Goal: Obtain resource: Download file/media

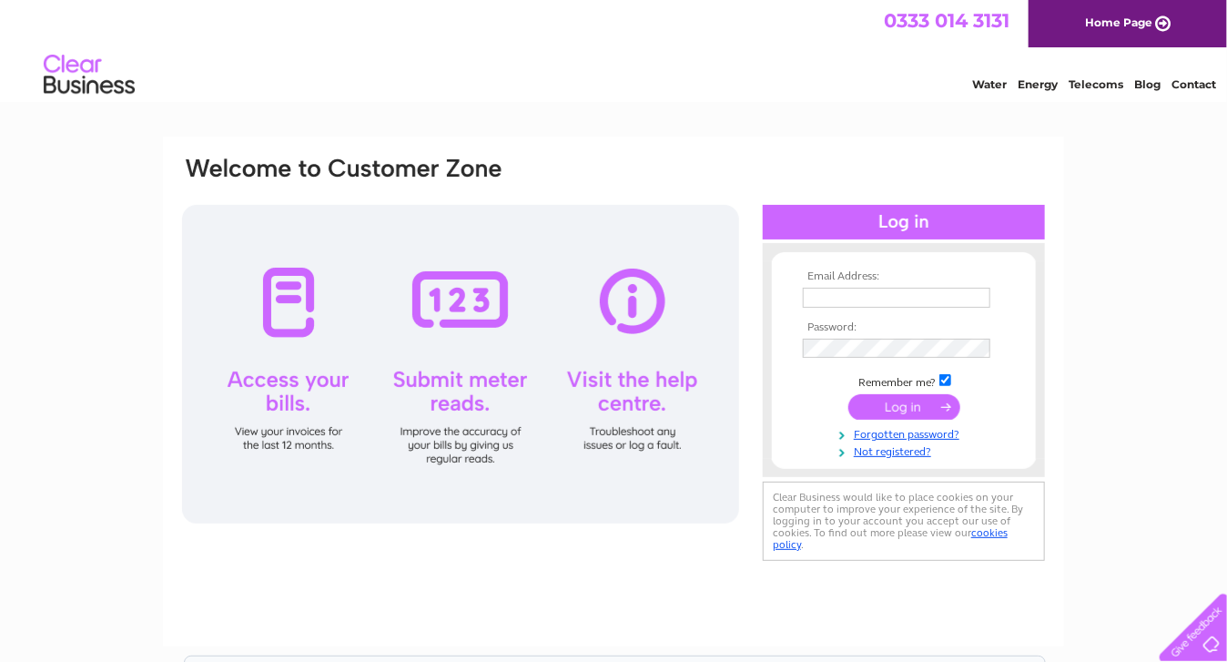
type input "janemorrison@live.co.uk"
click at [905, 399] on input "submit" at bounding box center [904, 406] width 112 height 25
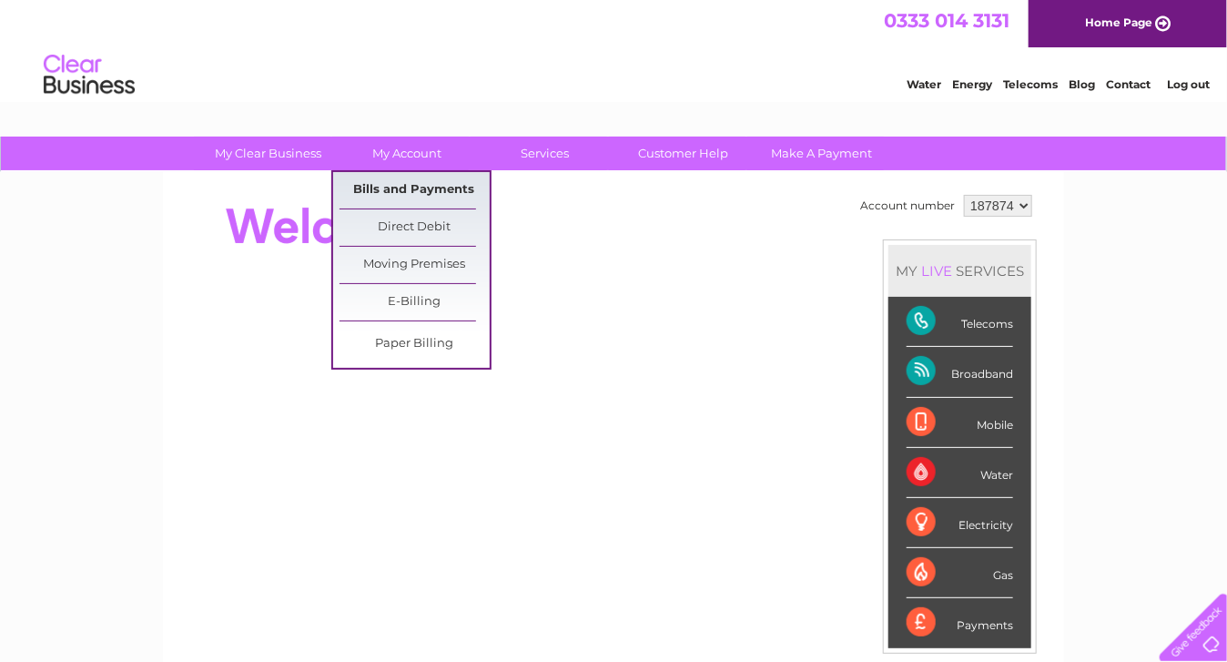
click at [427, 196] on link "Bills and Payments" at bounding box center [415, 190] width 150 height 36
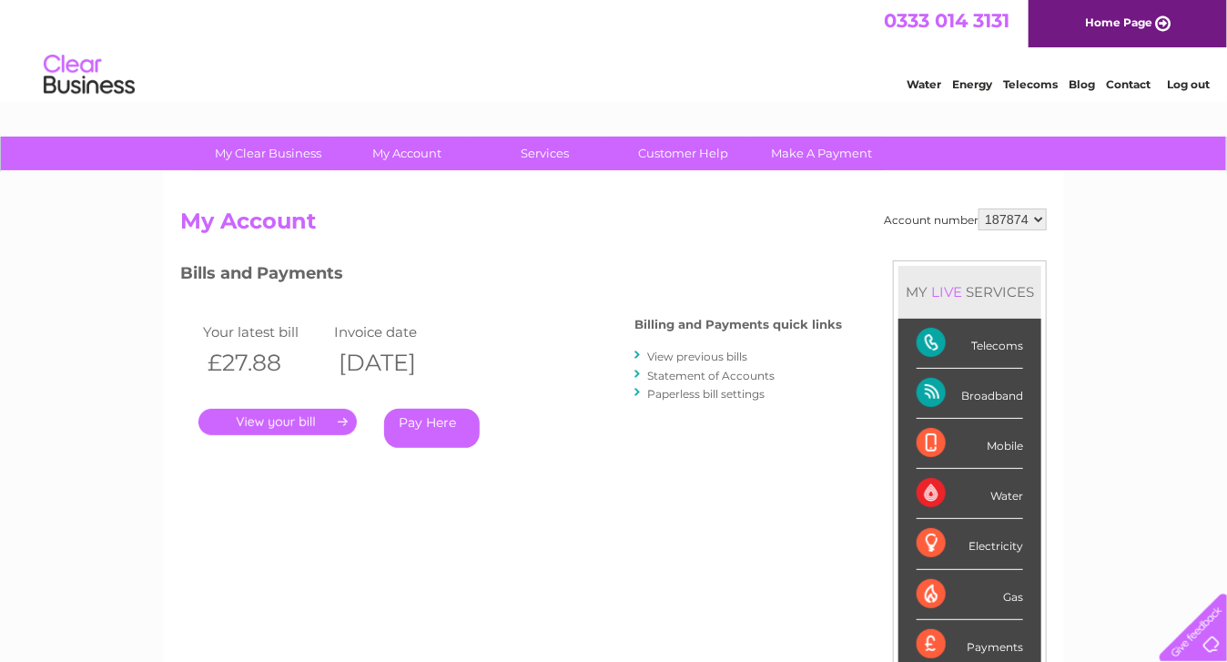
click at [733, 354] on link "View previous bills" at bounding box center [697, 357] width 100 height 14
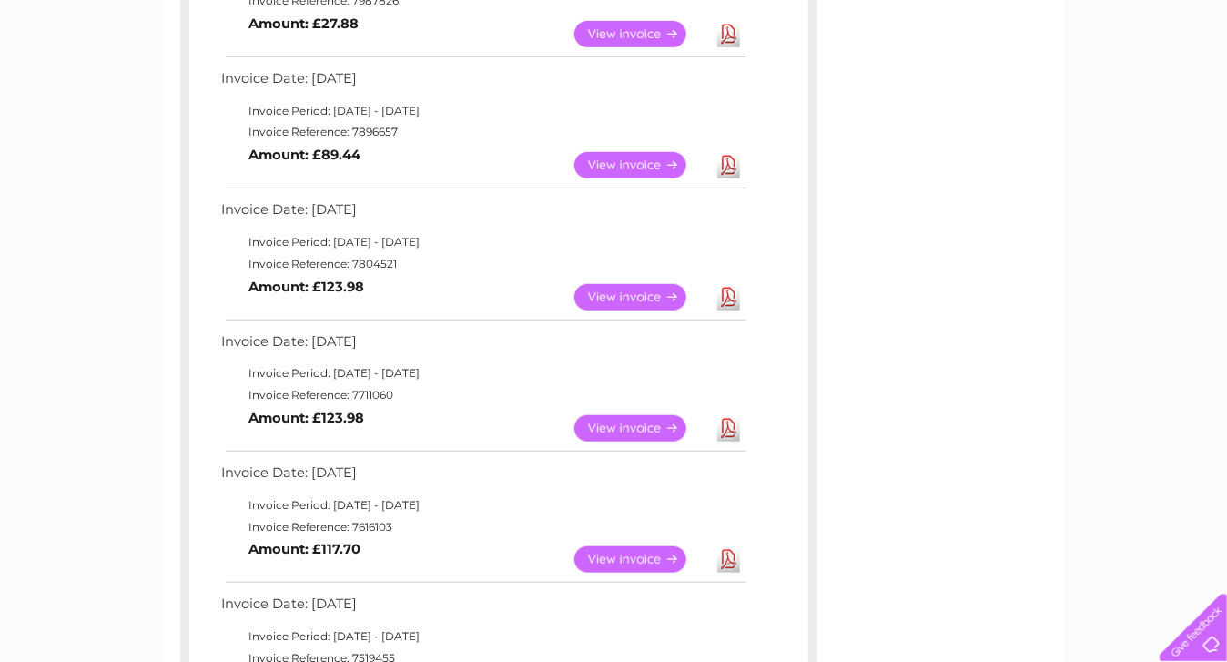
scroll to position [465, 0]
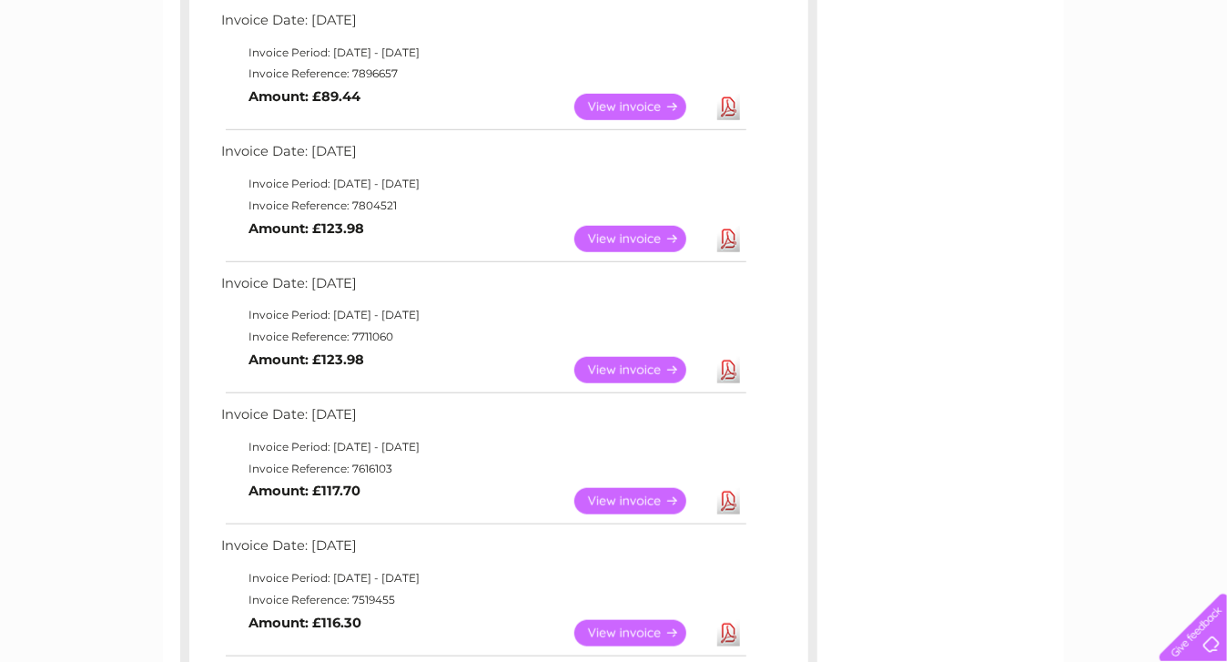
click at [726, 369] on link "Download" at bounding box center [728, 370] width 23 height 26
click at [732, 239] on link "Download" at bounding box center [728, 239] width 23 height 26
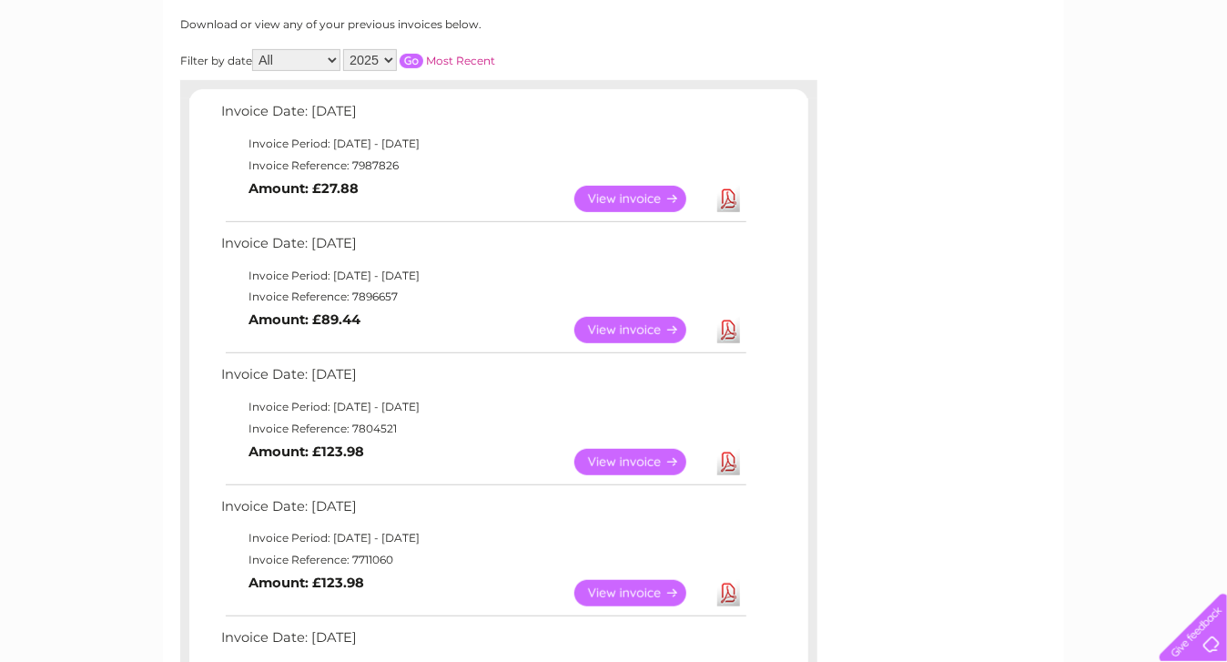
scroll to position [189, 0]
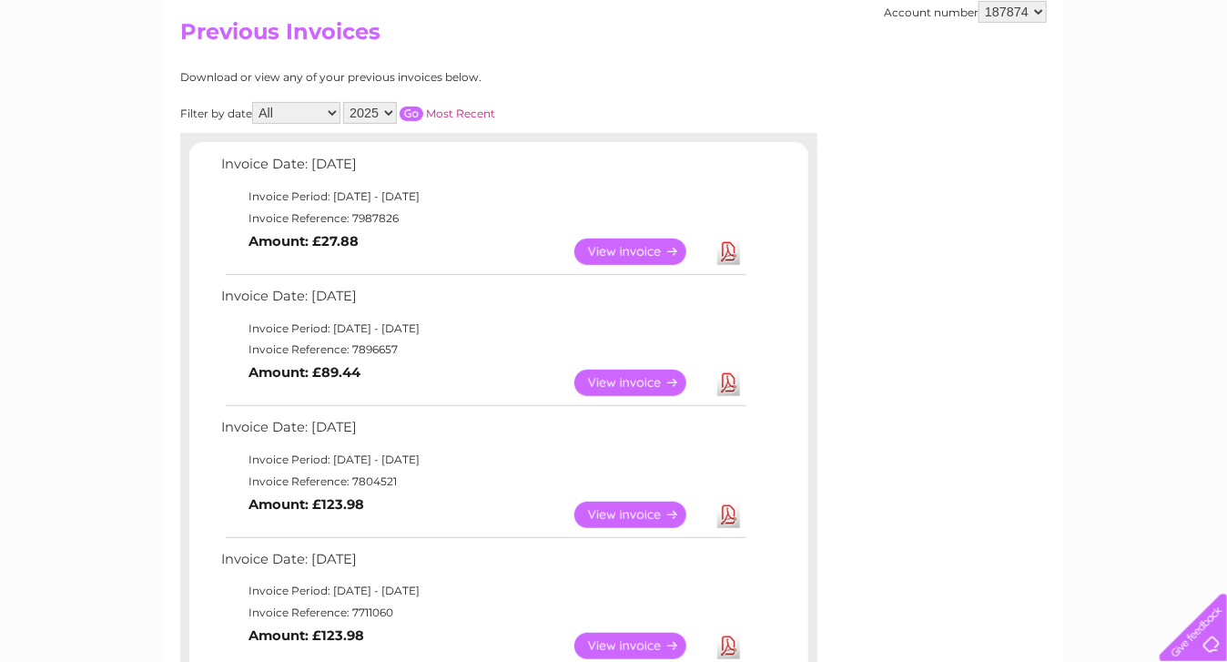
click at [724, 382] on link "Download" at bounding box center [728, 383] width 23 height 26
click at [733, 245] on link "Download" at bounding box center [728, 252] width 23 height 26
click at [649, 248] on link "View" at bounding box center [641, 252] width 134 height 26
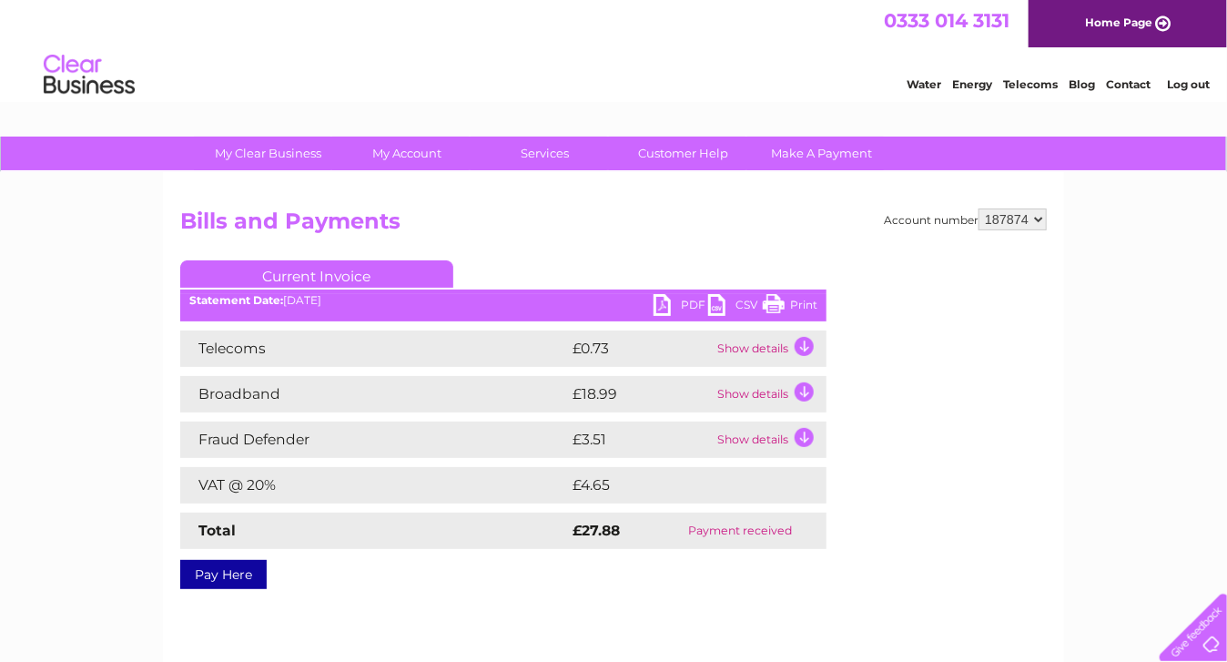
click at [799, 303] on link "Print" at bounding box center [790, 307] width 55 height 26
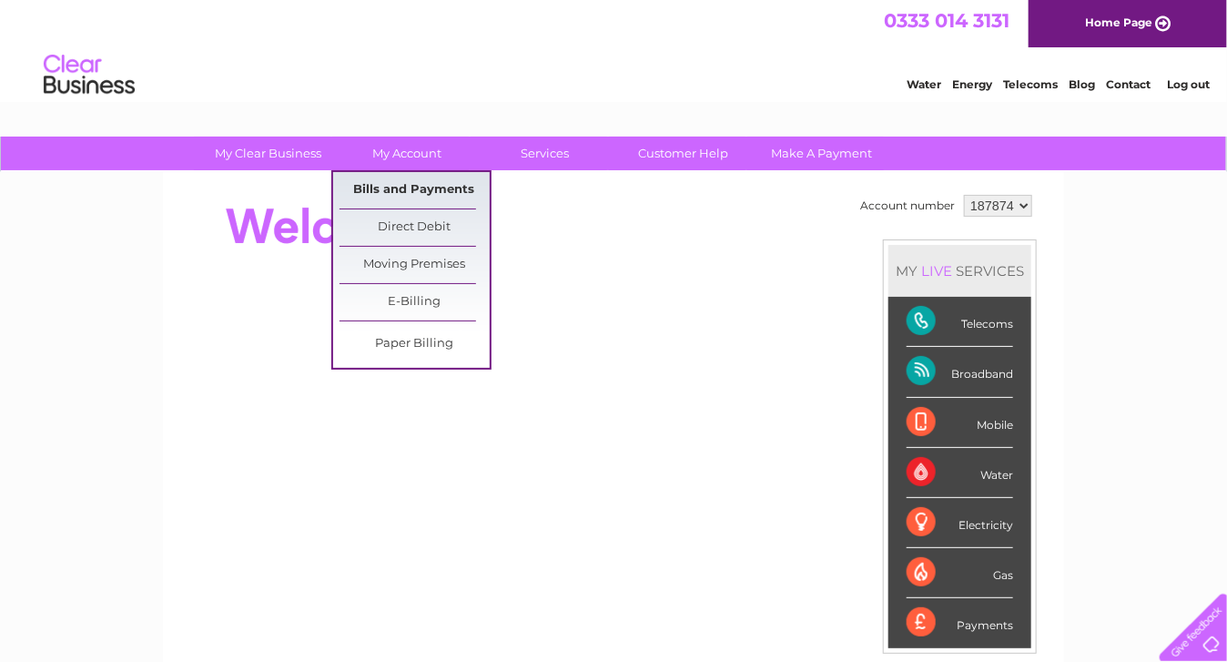
click at [417, 185] on link "Bills and Payments" at bounding box center [415, 190] width 150 height 36
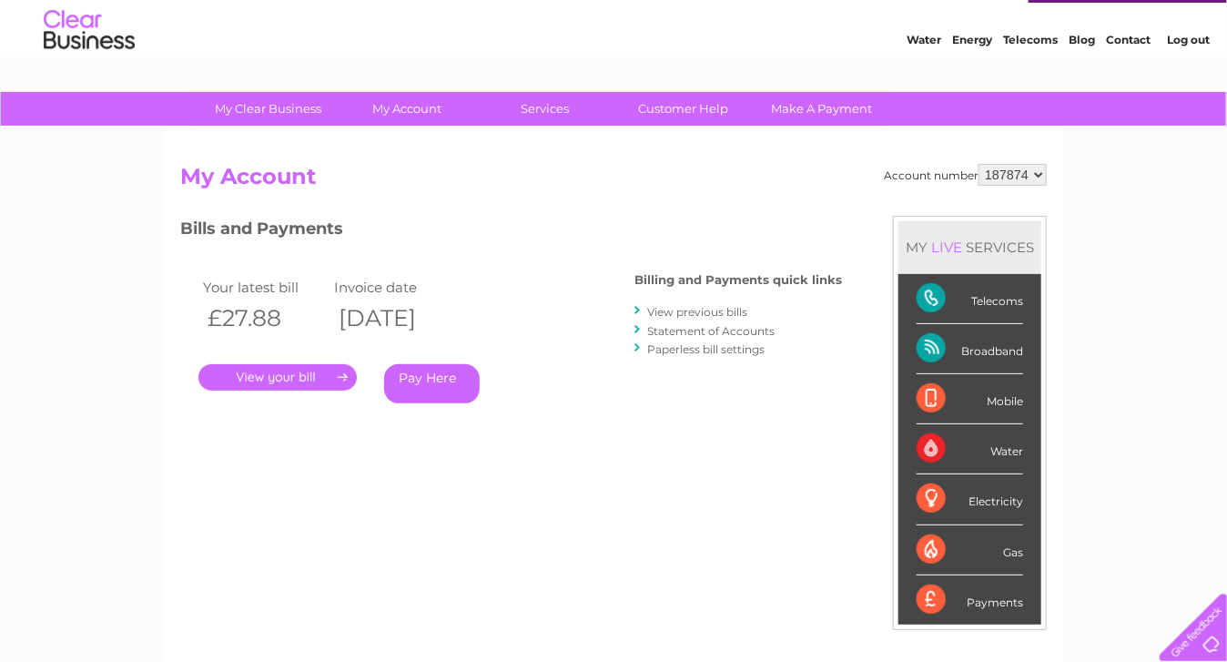
scroll to position [47, 0]
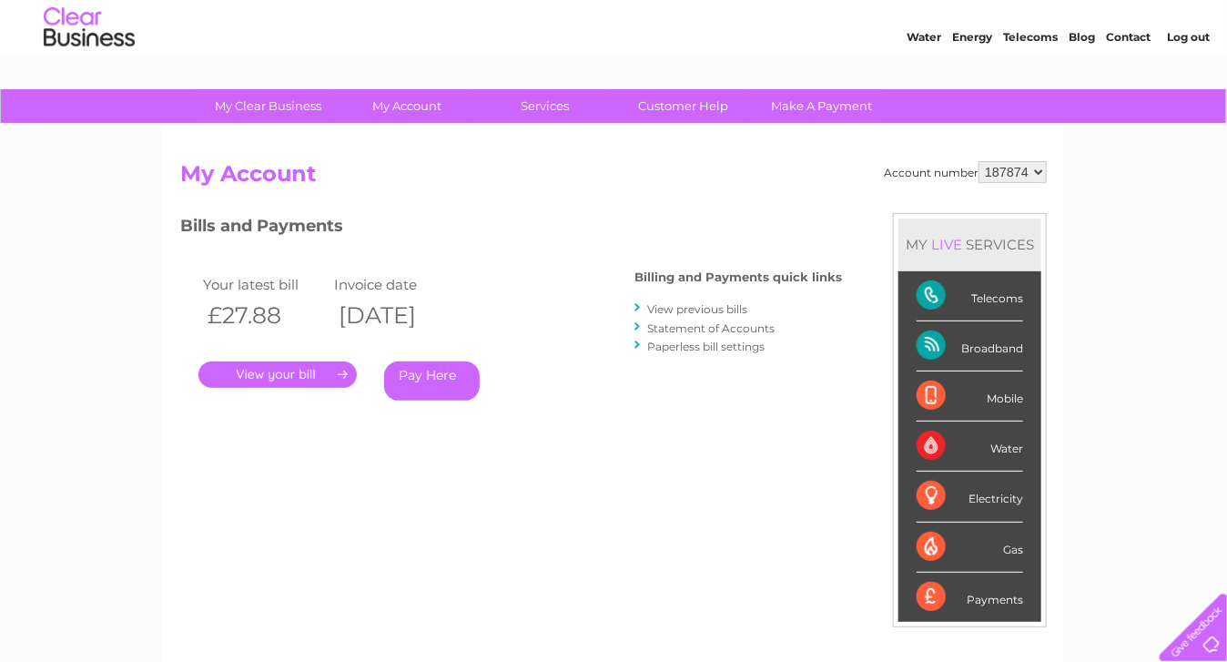
click at [663, 303] on link "View previous bills" at bounding box center [697, 309] width 100 height 14
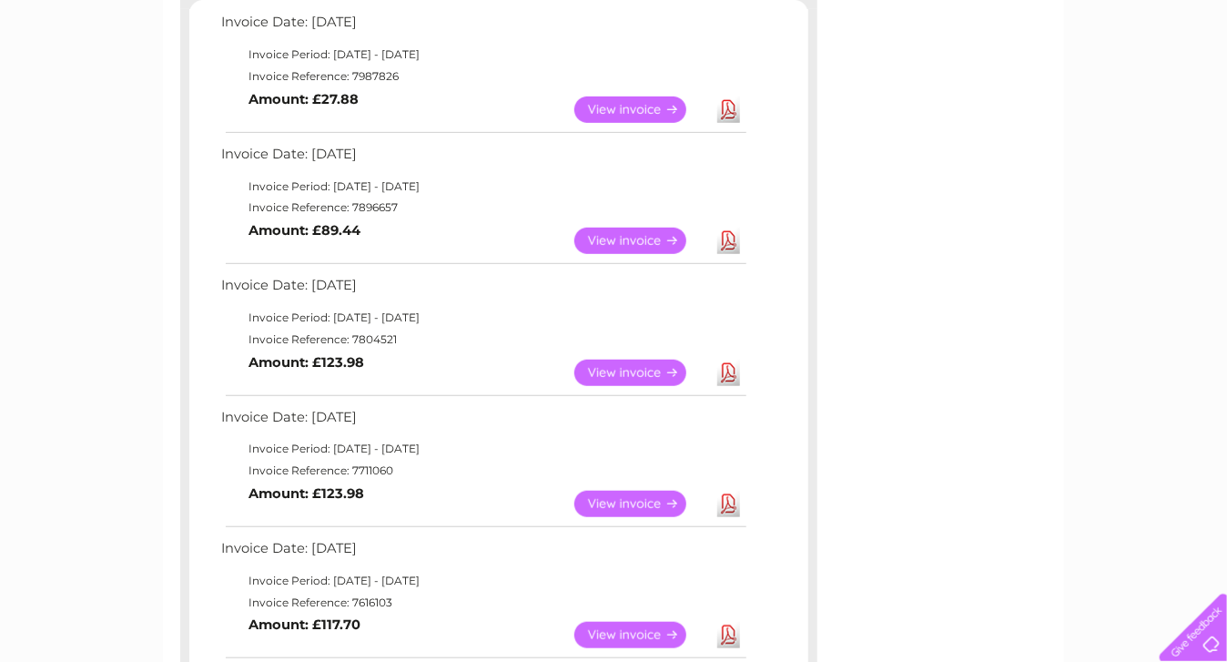
scroll to position [330, 0]
click at [732, 367] on link "Download" at bounding box center [728, 374] width 23 height 26
